Goal: Task Accomplishment & Management: Manage account settings

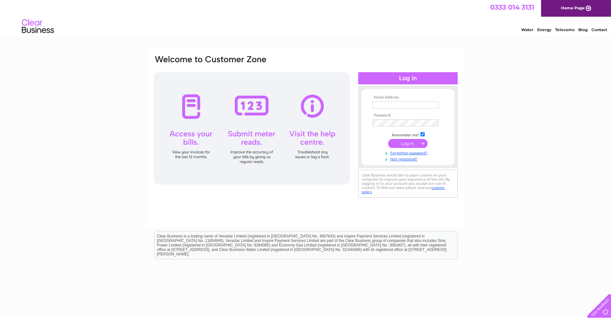
type input "Alice@twls.co.uk"
click at [409, 141] on input "submit" at bounding box center [407, 143] width 39 height 9
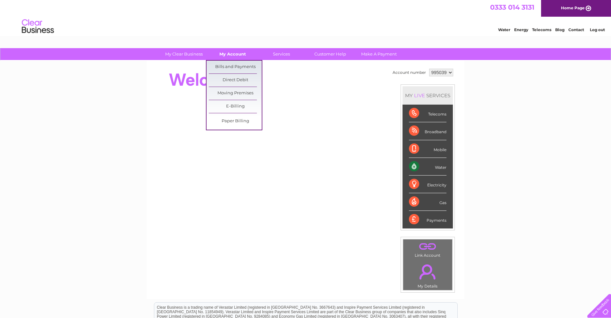
click at [229, 56] on link "My Account" at bounding box center [232, 54] width 53 height 12
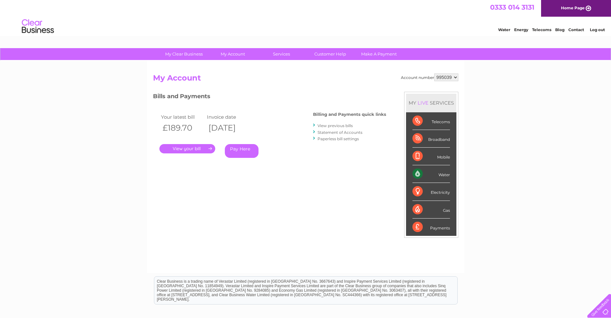
click at [198, 148] on link "." at bounding box center [187, 148] width 56 height 9
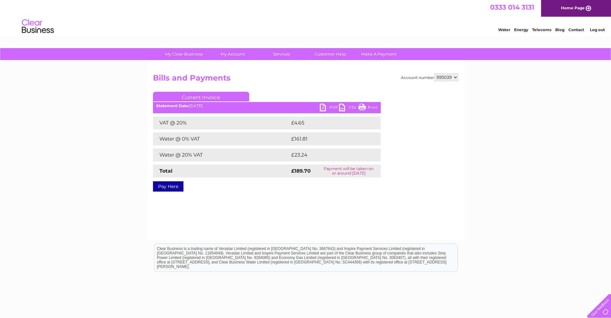
click at [323, 106] on link "PDF" at bounding box center [329, 108] width 19 height 9
drag, startPoint x: 157, startPoint y: 137, endPoint x: 202, endPoint y: 135, distance: 45.3
click at [202, 135] on td "Water @ 0% VAT" at bounding box center [221, 138] width 137 height 13
copy td "Water @ 0% VAT"
drag, startPoint x: 159, startPoint y: 155, endPoint x: 206, endPoint y: 149, distance: 47.4
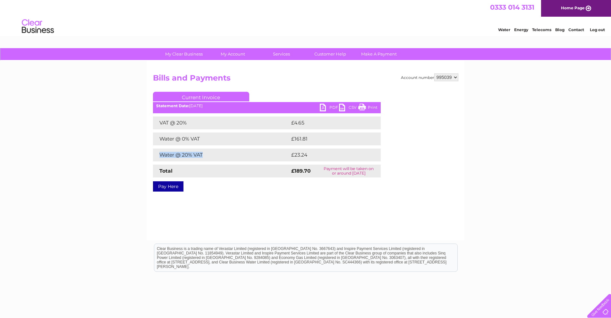
click at [206, 149] on td "Water @ 20% VAT" at bounding box center [221, 154] width 137 height 13
copy td "Water @ 20% VAT"
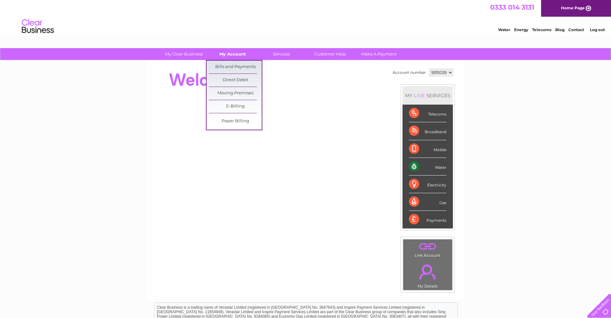
click at [233, 58] on link "My Account" at bounding box center [232, 54] width 53 height 12
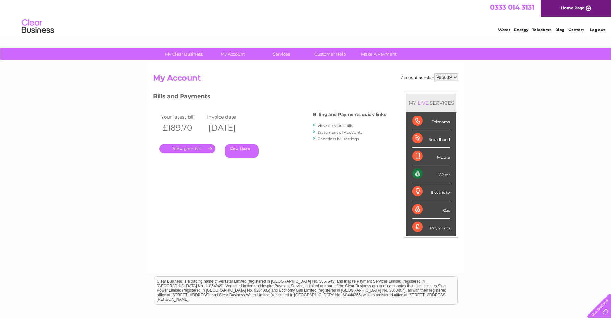
click at [452, 79] on select "995039" at bounding box center [446, 77] width 24 height 8
click at [452, 78] on select "995039" at bounding box center [446, 77] width 24 height 8
click at [597, 28] on link "Log out" at bounding box center [597, 29] width 15 height 5
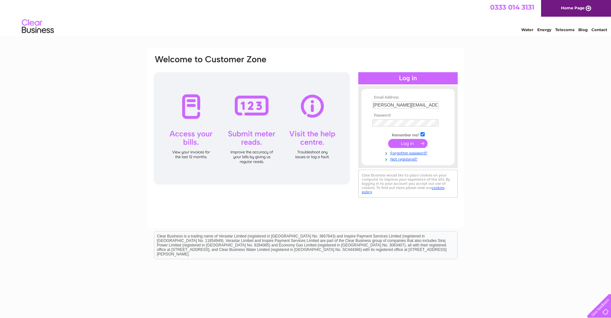
click at [412, 105] on input "Alice@twls.co.uk" at bounding box center [405, 104] width 66 height 7
type input "[PERSON_NAME][EMAIL_ADDRESS][DOMAIN_NAME]"
click at [408, 144] on input "submit" at bounding box center [407, 143] width 39 height 9
click at [304, 127] on div "Email Address: [PERSON_NAME][EMAIL_ADDRESS][DOMAIN_NAME] Password:" at bounding box center [305, 130] width 305 height 151
click at [388, 139] on input "submit" at bounding box center [407, 143] width 39 height 9
